Goal: Task Accomplishment & Management: Manage account settings

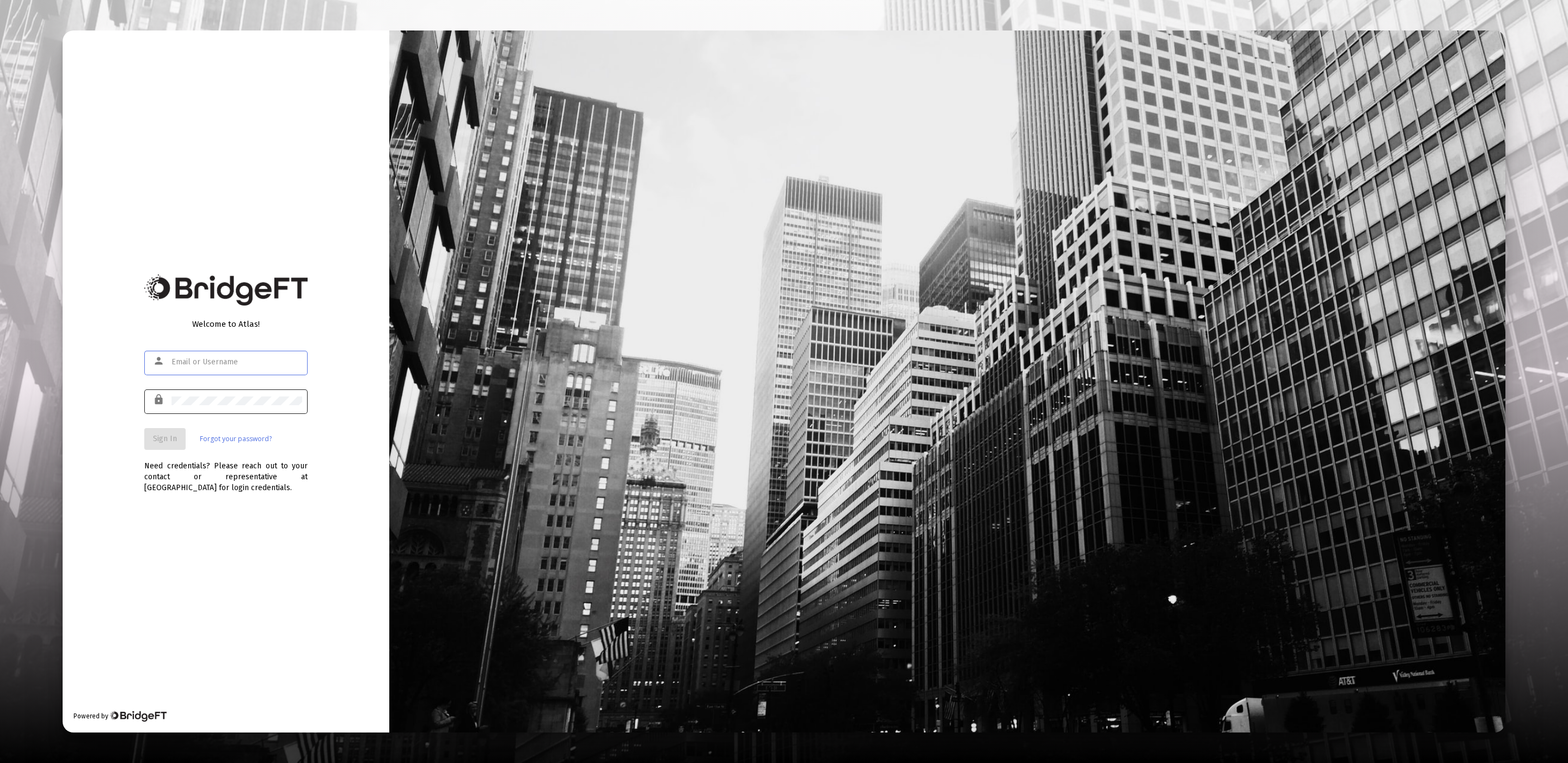
type input "product@zoefin.com"
drag, startPoint x: 235, startPoint y: 394, endPoint x: 202, endPoint y: 412, distance: 37.6
click at [235, 394] on div at bounding box center [237, 400] width 131 height 27
click at [168, 434] on span "Sign In" at bounding box center [165, 439] width 24 height 9
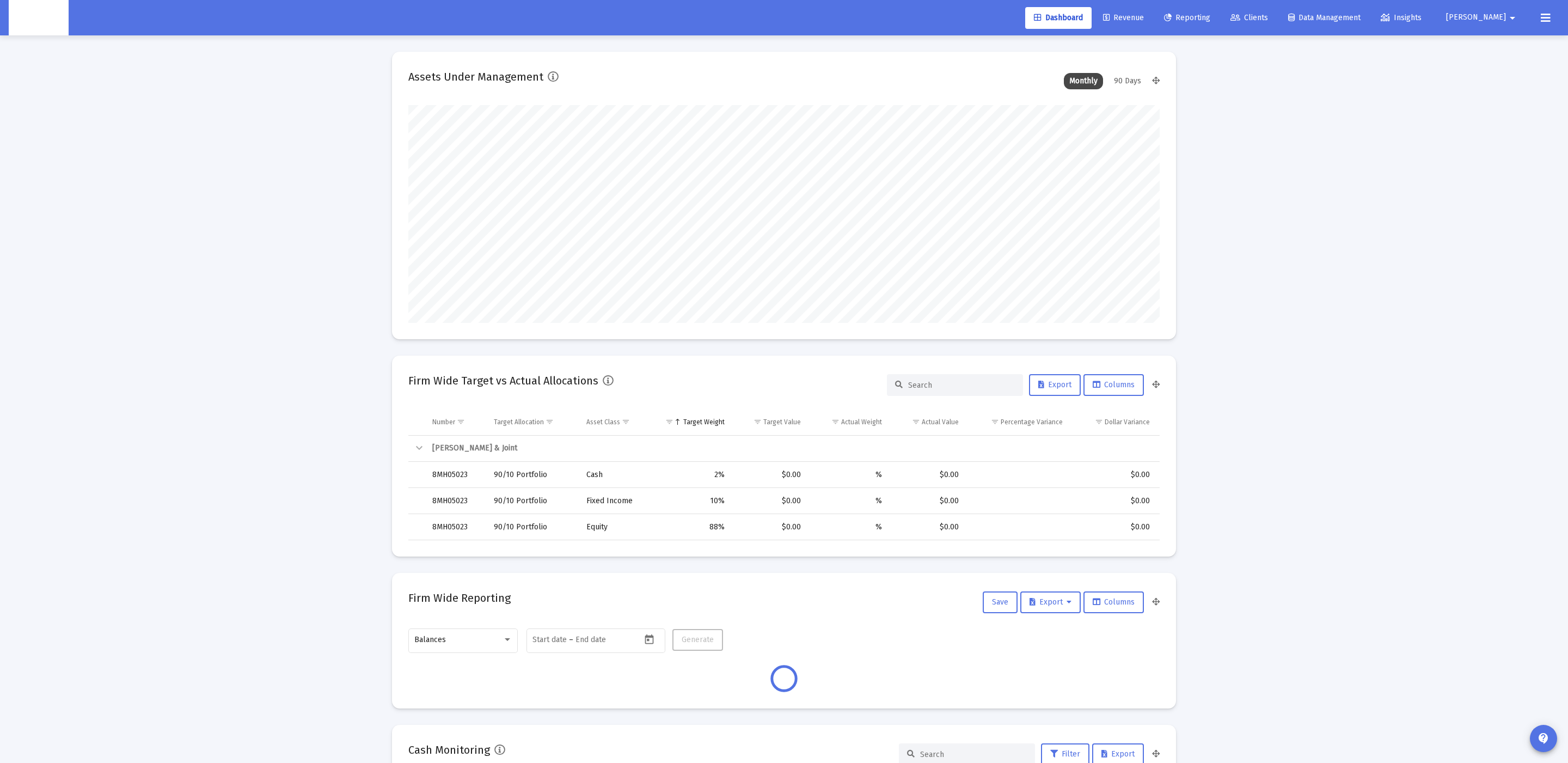
scroll to position [218, 405]
click at [1268, 15] on span "Clients" at bounding box center [1249, 17] width 37 height 9
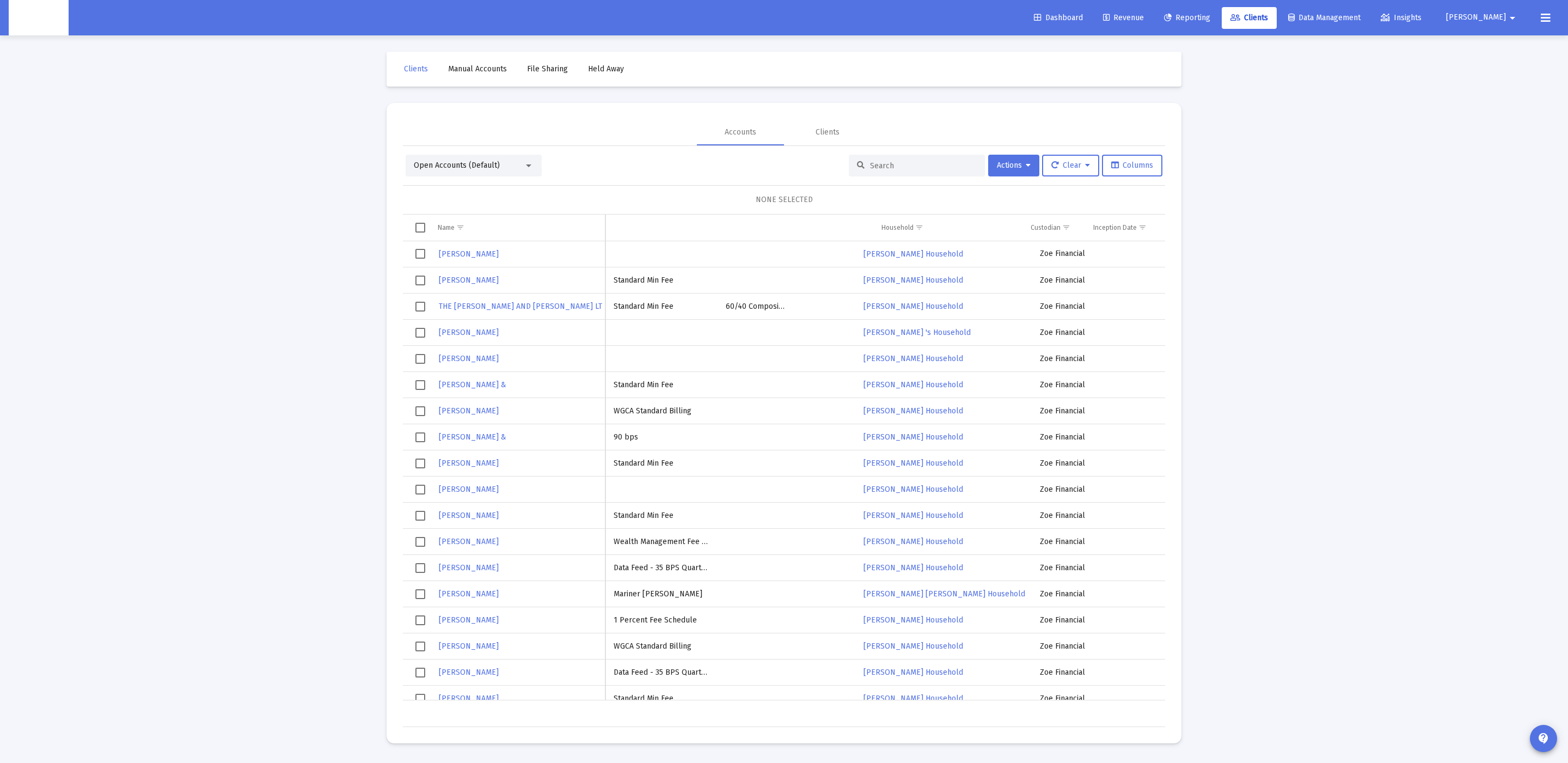
scroll to position [0, 963]
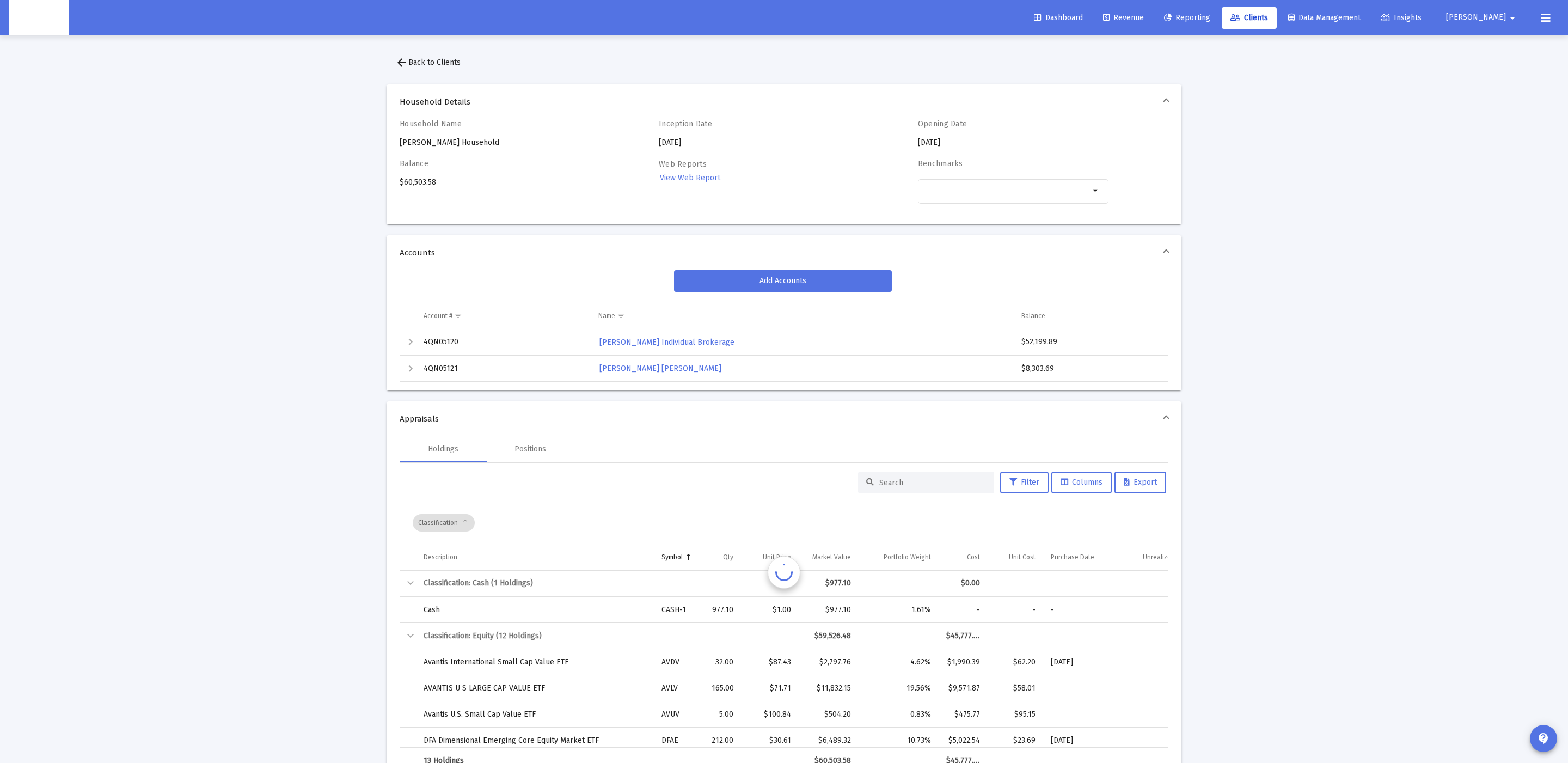
click at [449, 130] on div "Household Name JIANNA LLOYD's Household" at bounding box center [495, 134] width 191 height 29
click at [441, 137] on div "Household Name JIANNA LLOYD's Household" at bounding box center [495, 134] width 191 height 29
copy div "JIANNA LLOYD's Household"
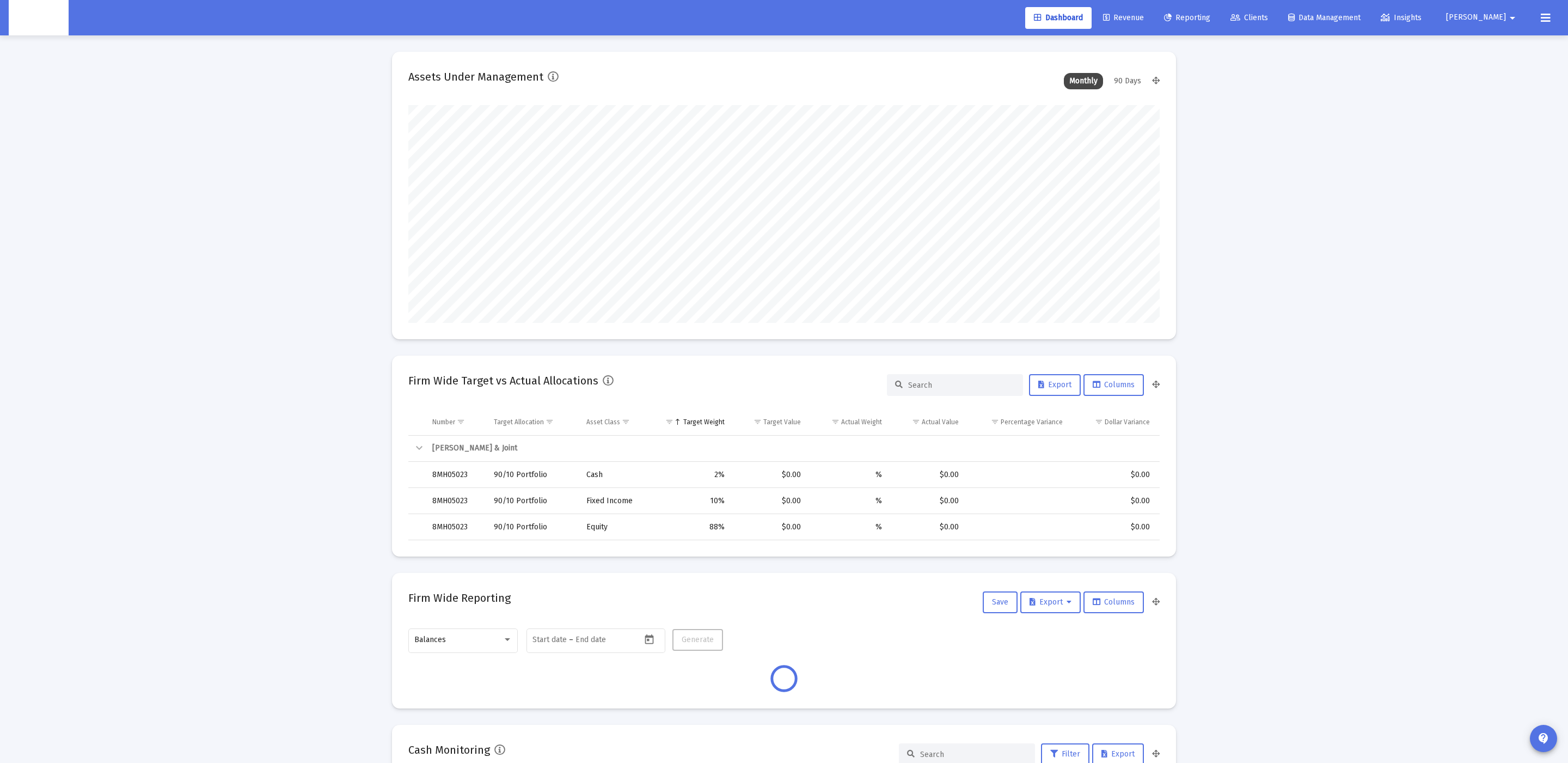
scroll to position [218, 405]
type input "2025-09-08"
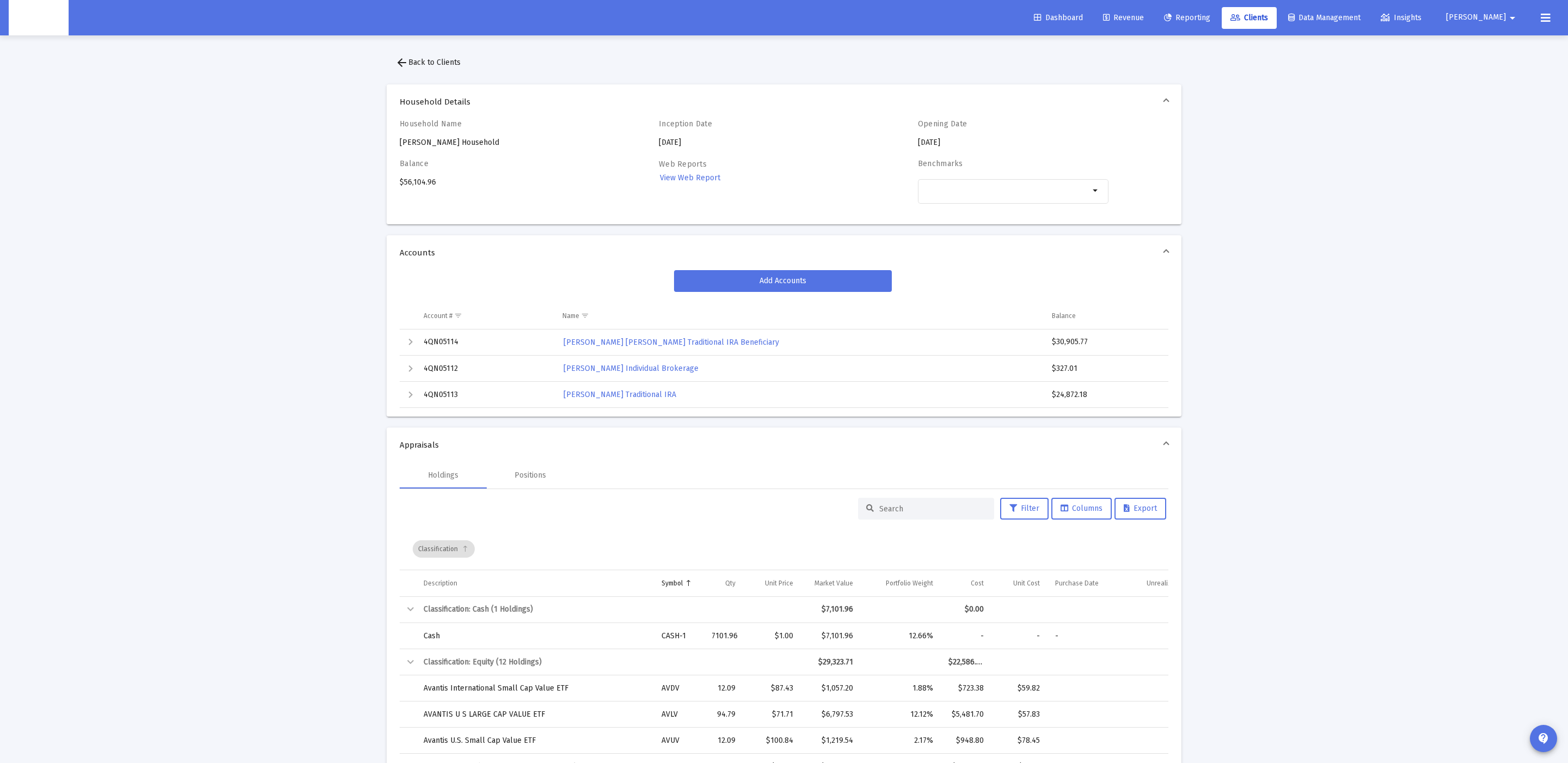
click at [432, 139] on div "Household Name [PERSON_NAME] Household" at bounding box center [495, 134] width 191 height 29
copy div "[PERSON_NAME] Household"
